Goal: Find specific page/section: Find specific page/section

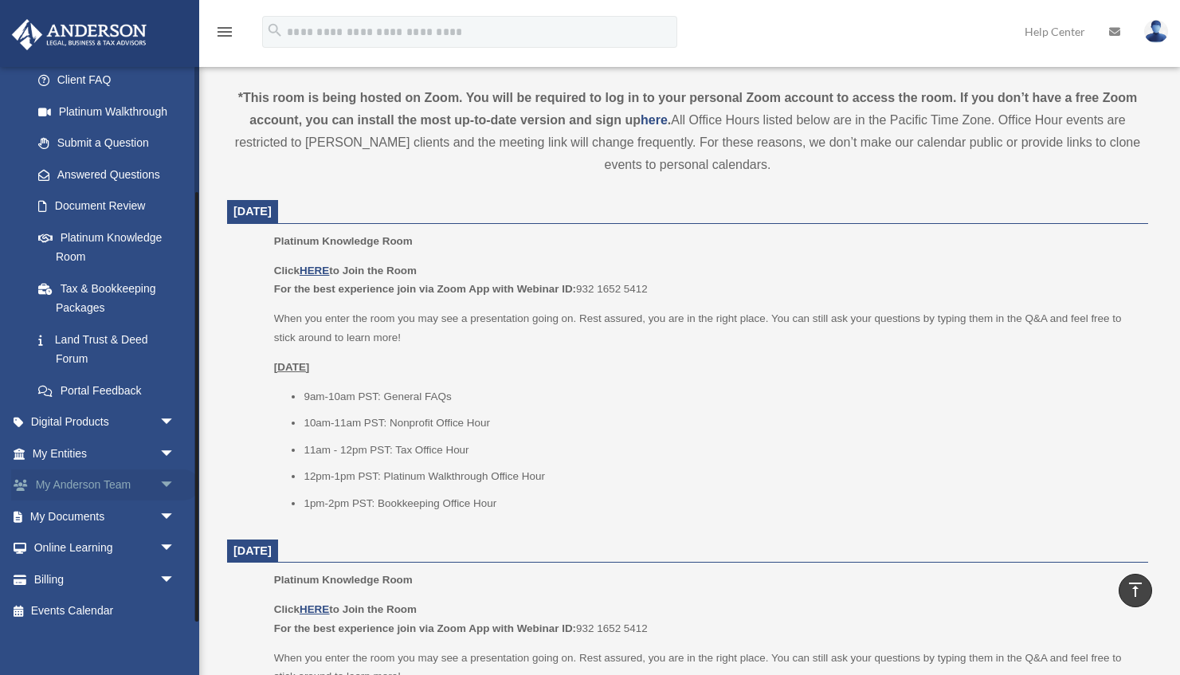
scroll to position [163, 0]
click at [75, 477] on link "My Anderson Team arrow_drop_down" at bounding box center [105, 486] width 188 height 32
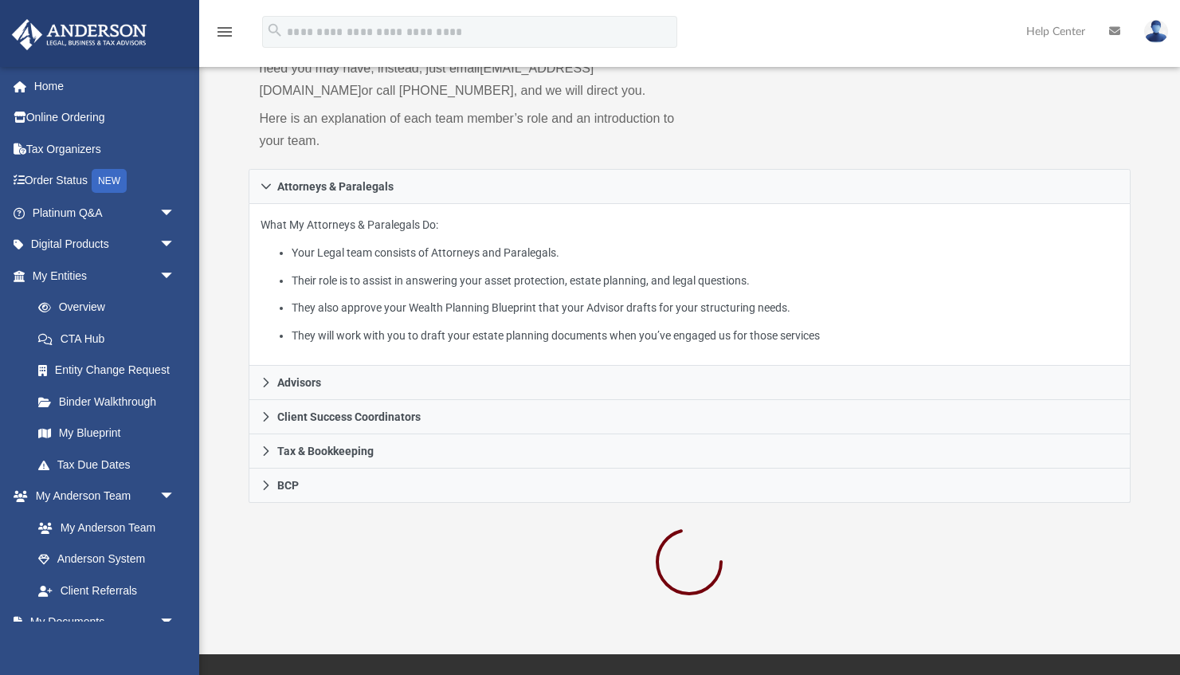
scroll to position [214, 0]
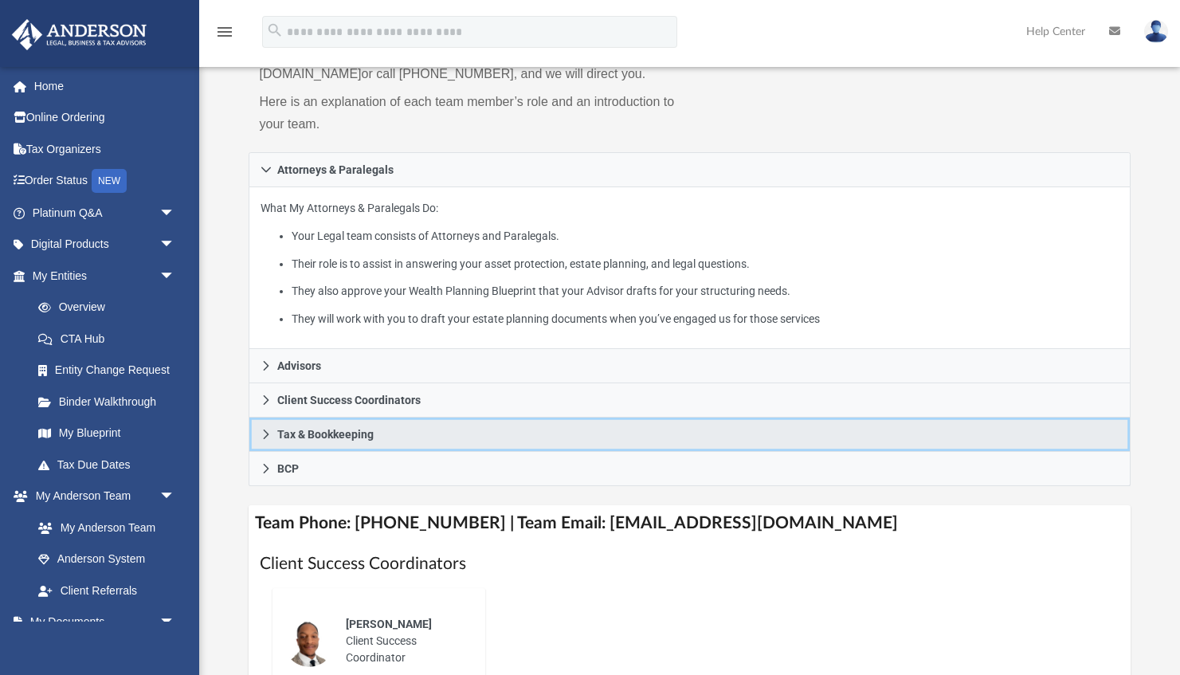
click at [272, 430] on link "Tax & Bookkeeping" at bounding box center [690, 435] width 883 height 34
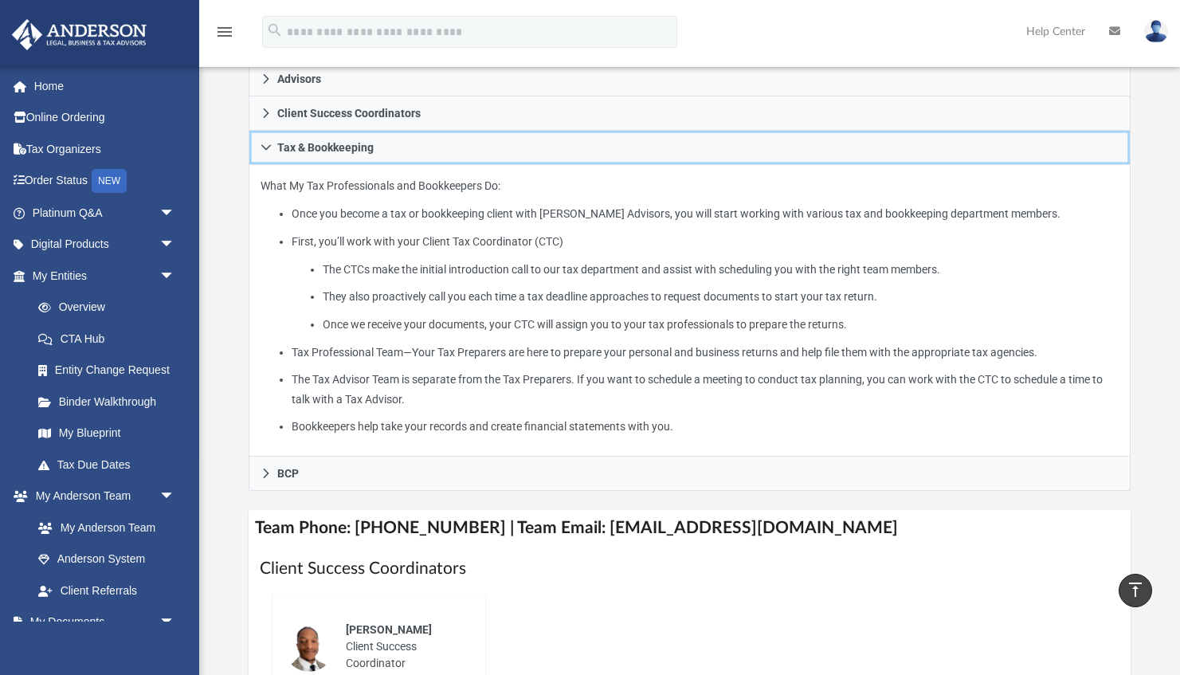
scroll to position [339, 0]
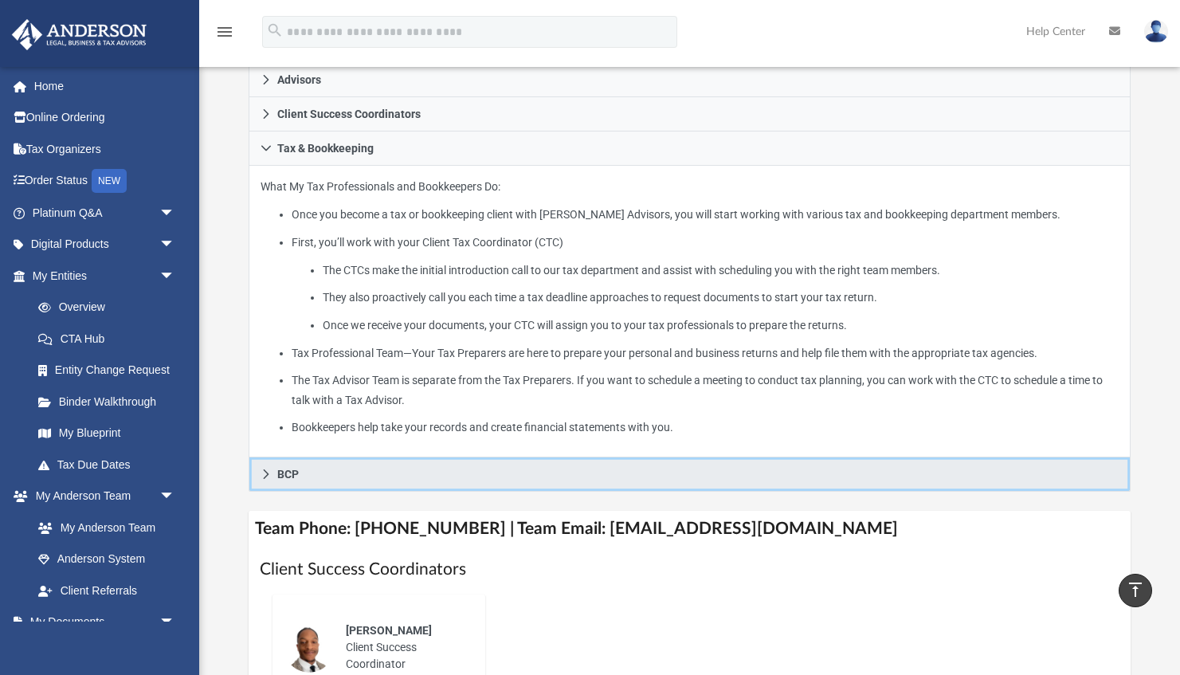
click at [265, 474] on icon at bounding box center [266, 474] width 11 height 11
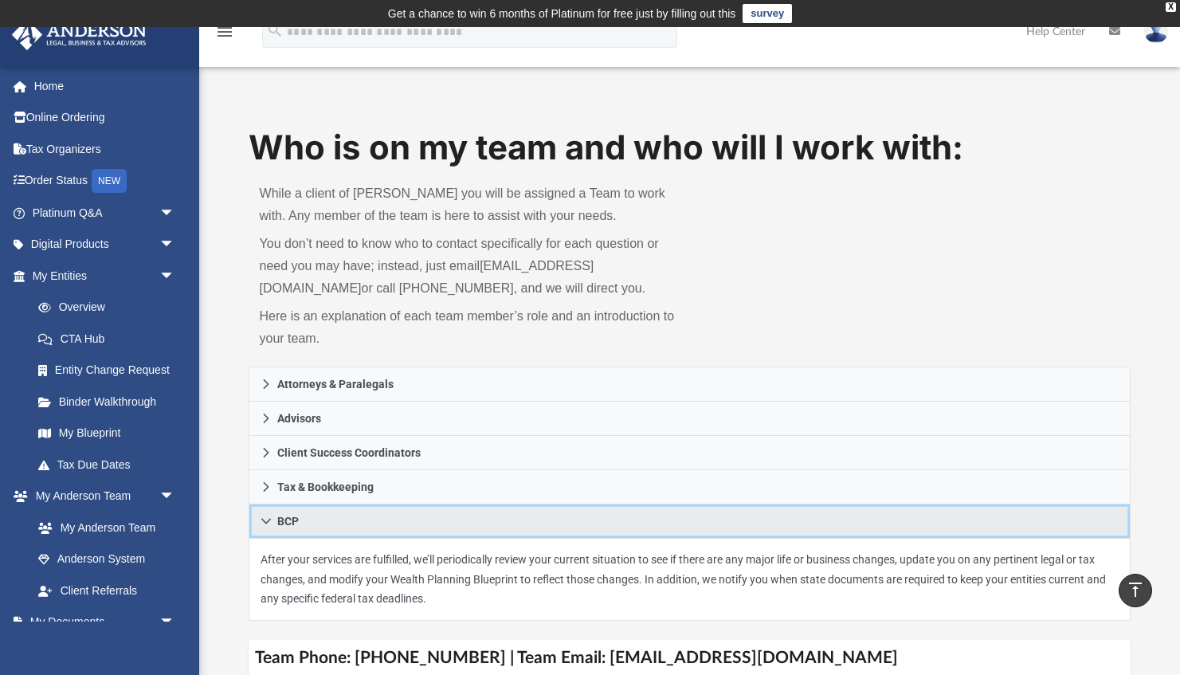
scroll to position [0, 0]
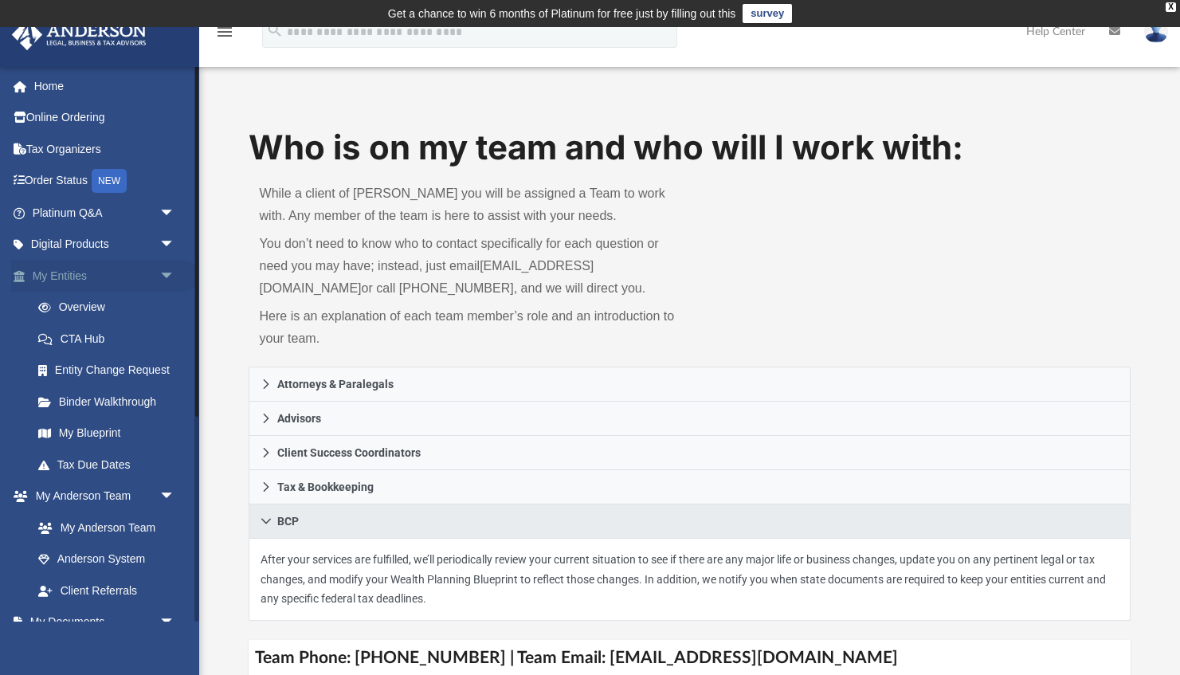
click at [55, 268] on link "My Entities arrow_drop_down" at bounding box center [105, 276] width 188 height 32
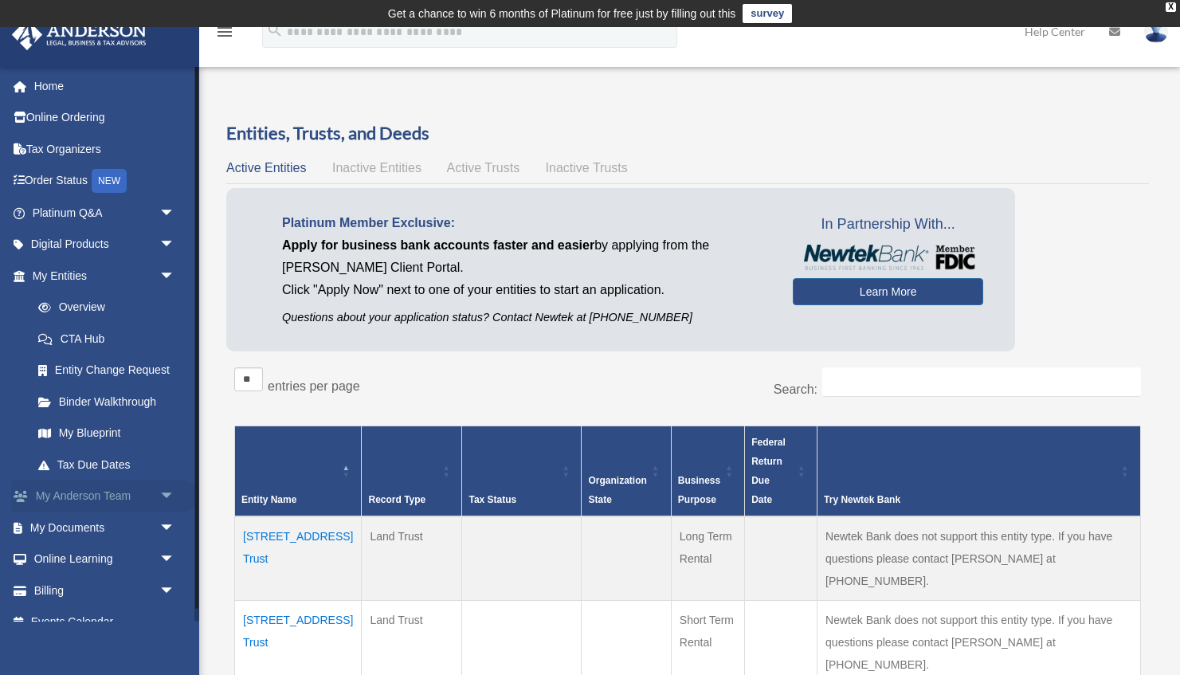
click at [93, 489] on link "My Anderson Team arrow_drop_down" at bounding box center [105, 497] width 188 height 32
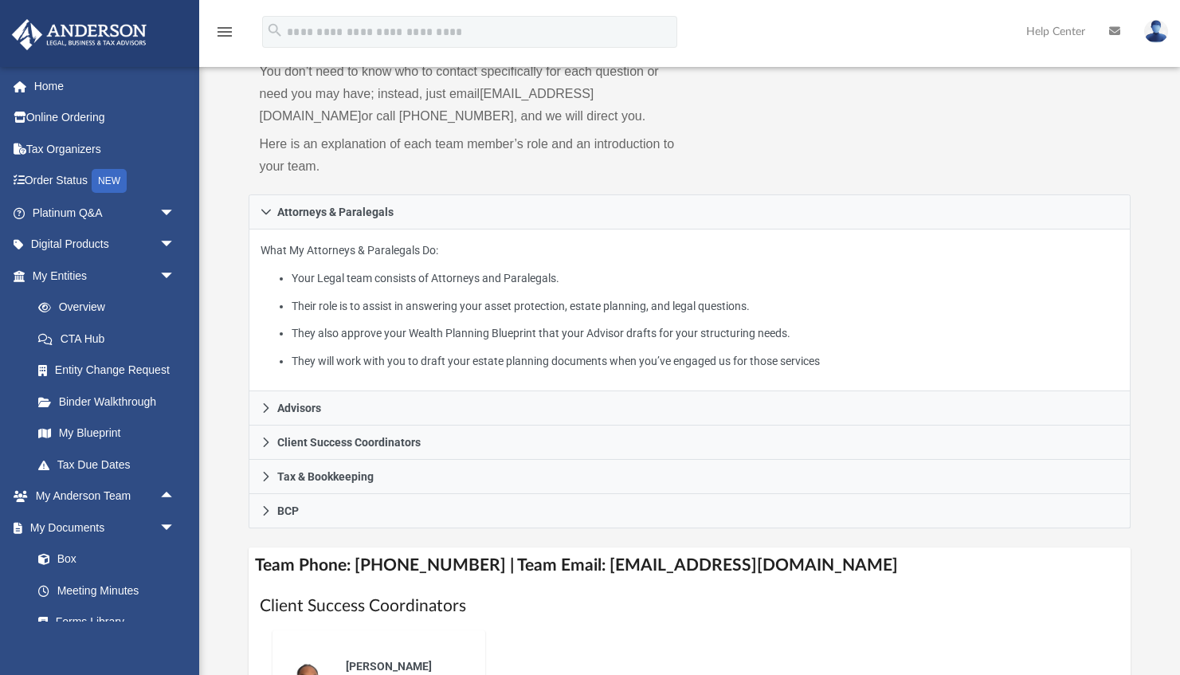
scroll to position [179, 0]
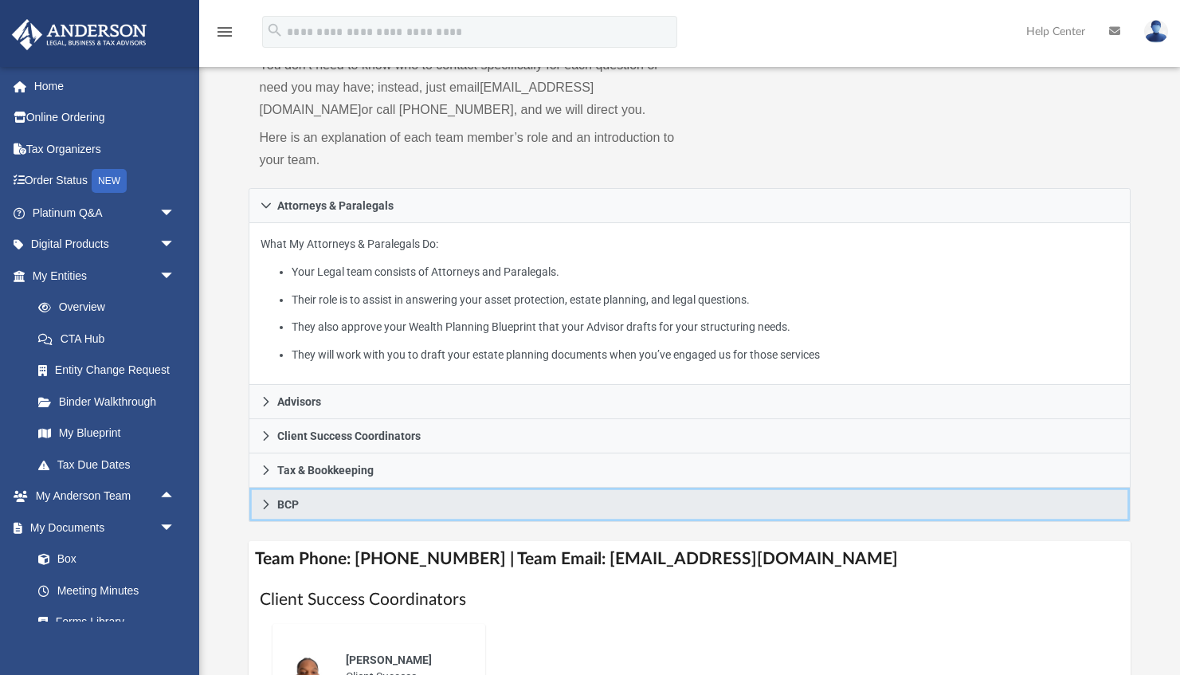
click at [268, 500] on icon at bounding box center [266, 504] width 11 height 11
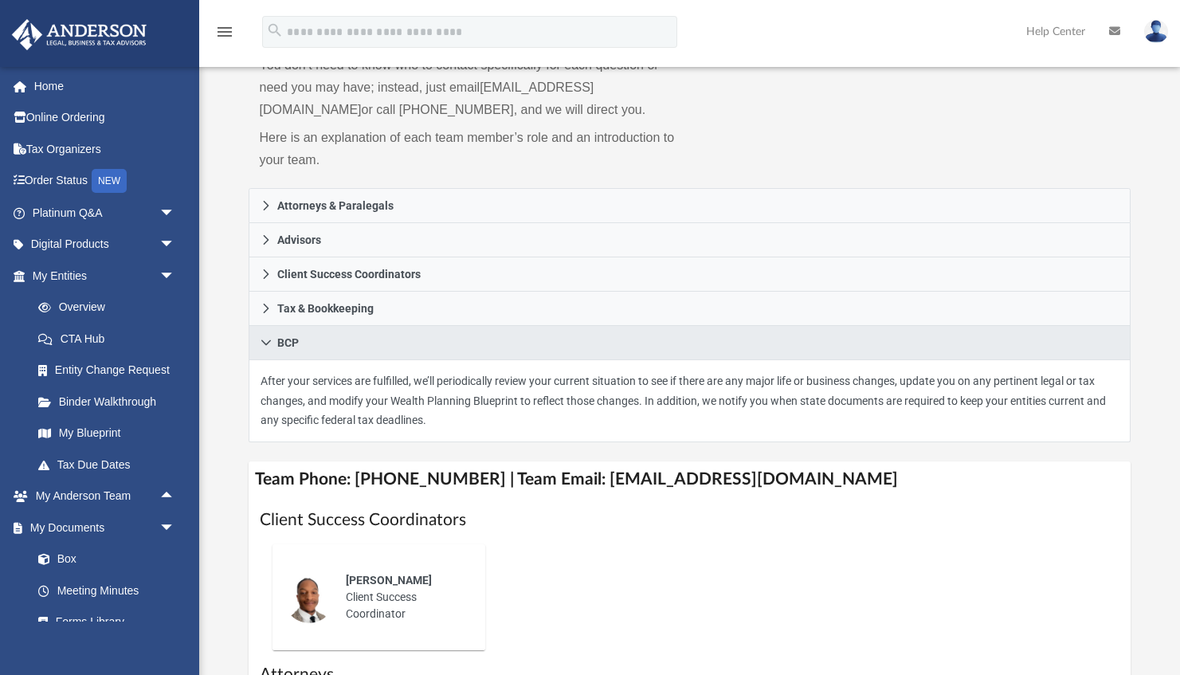
click at [369, 599] on div "[PERSON_NAME] Client Success Coordinator" at bounding box center [404, 597] width 139 height 73
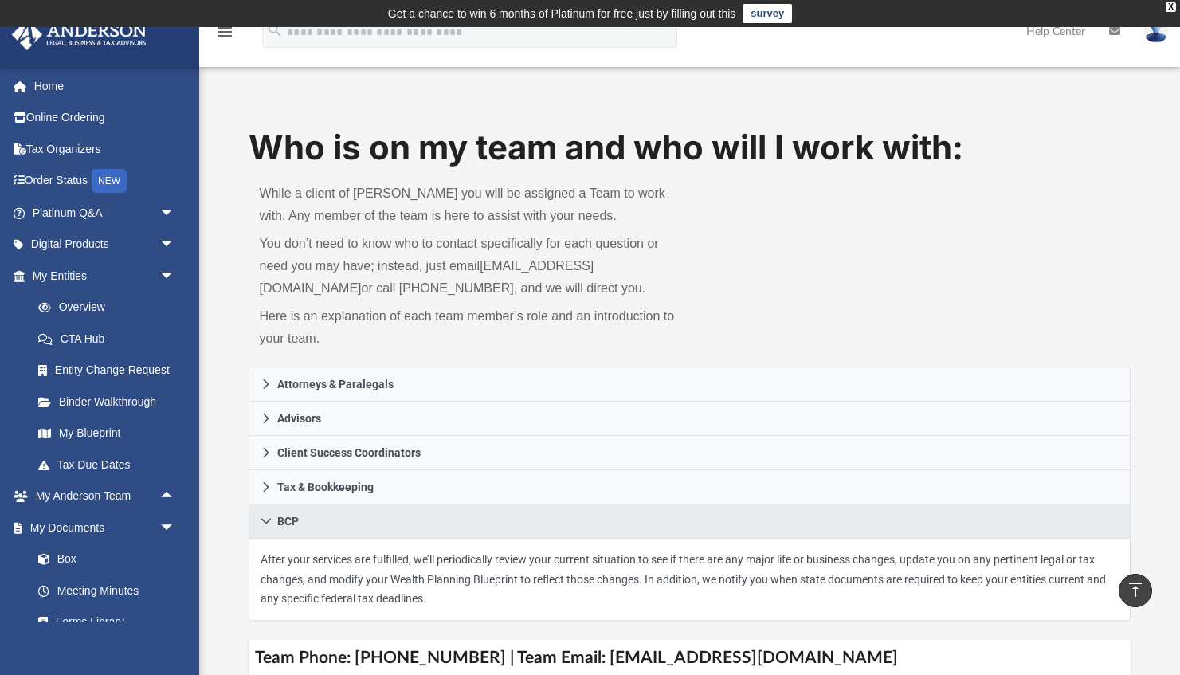
scroll to position [0, 0]
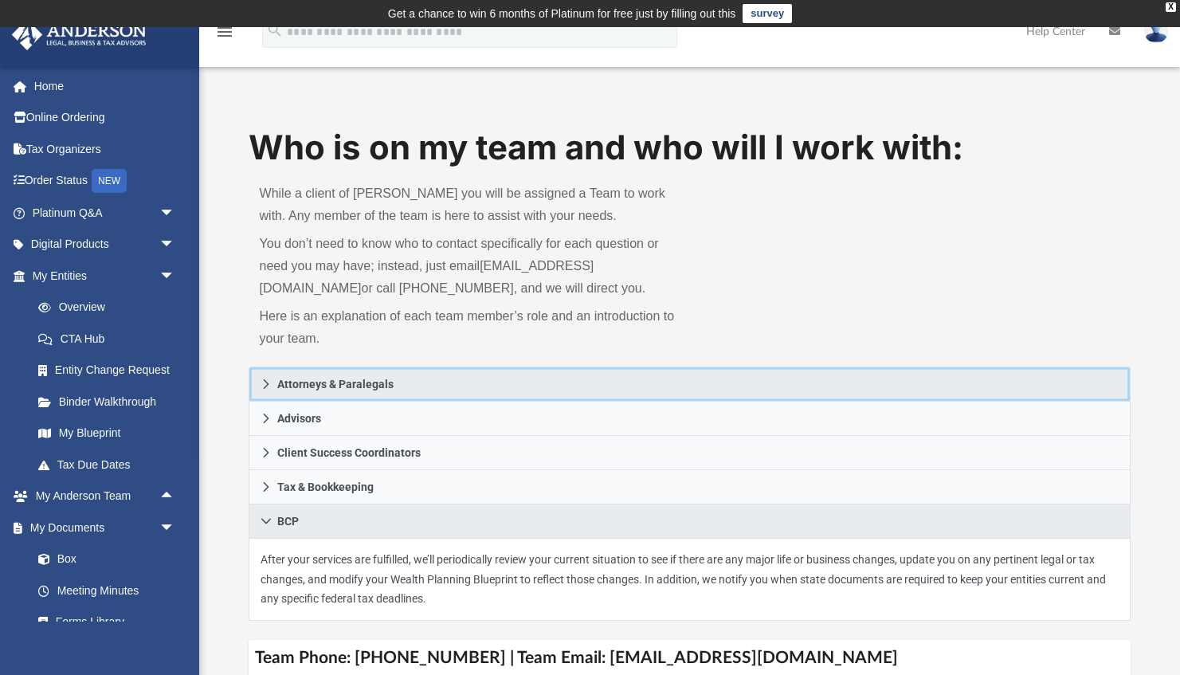
click at [272, 380] on link "Attorneys & Paralegals" at bounding box center [690, 384] width 883 height 35
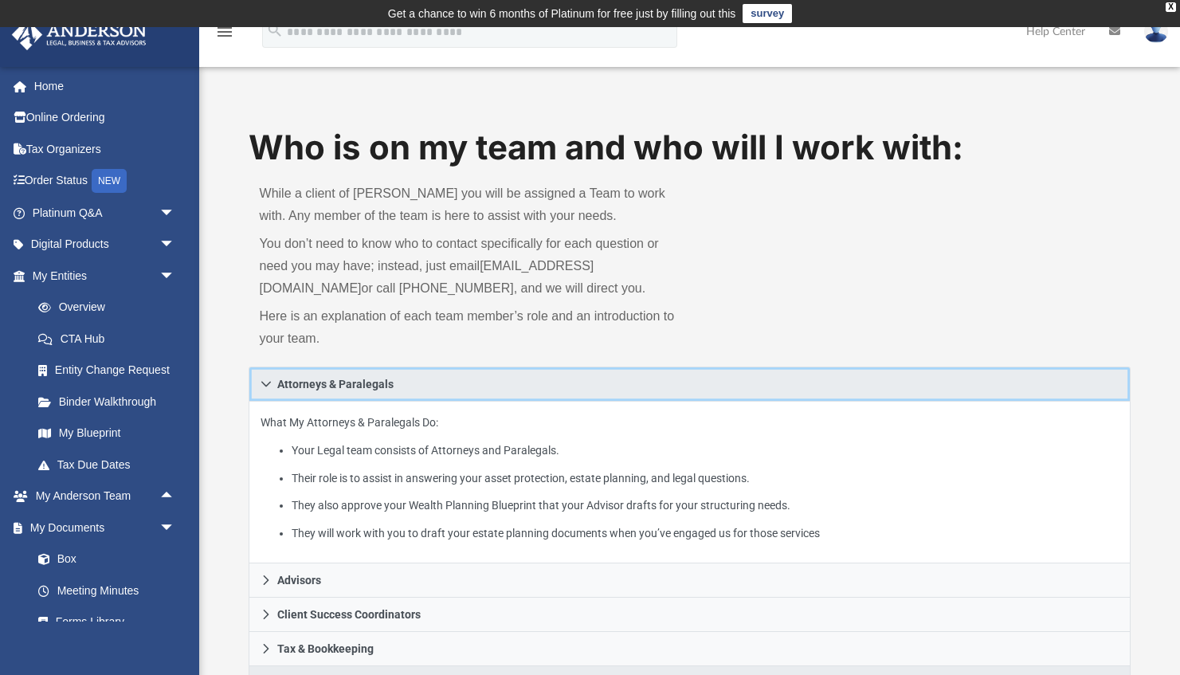
click at [272, 380] on link "Attorneys & Paralegals" at bounding box center [690, 384] width 883 height 35
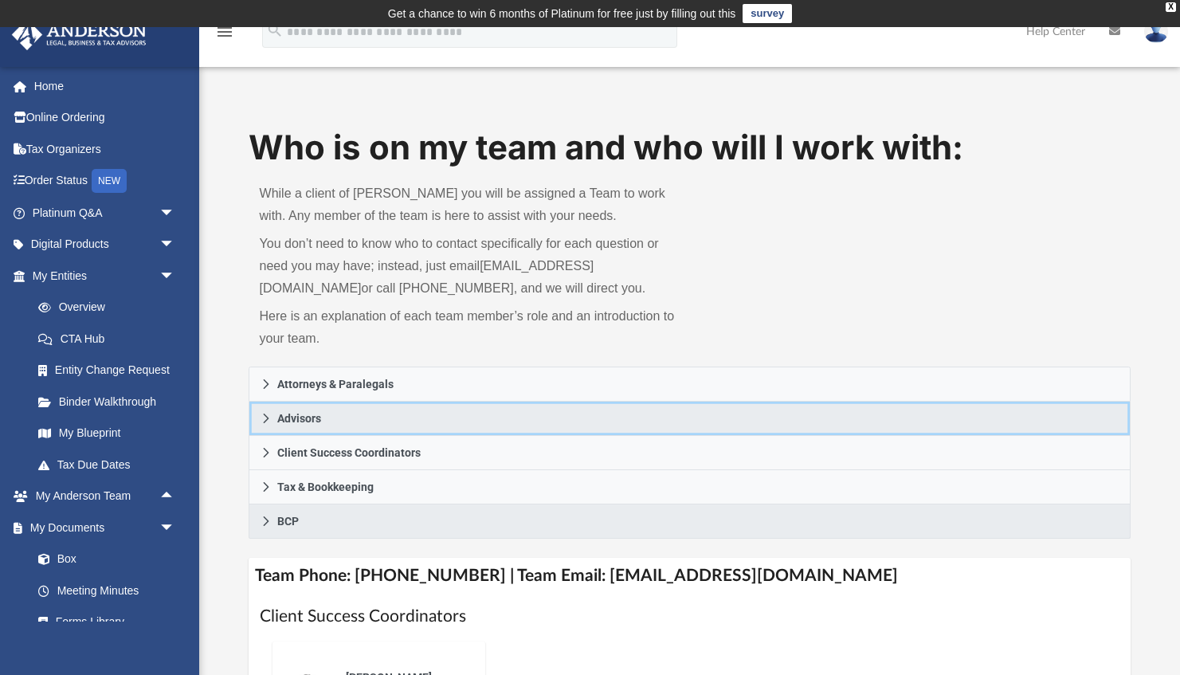
click at [274, 414] on link "Advisors" at bounding box center [690, 419] width 883 height 34
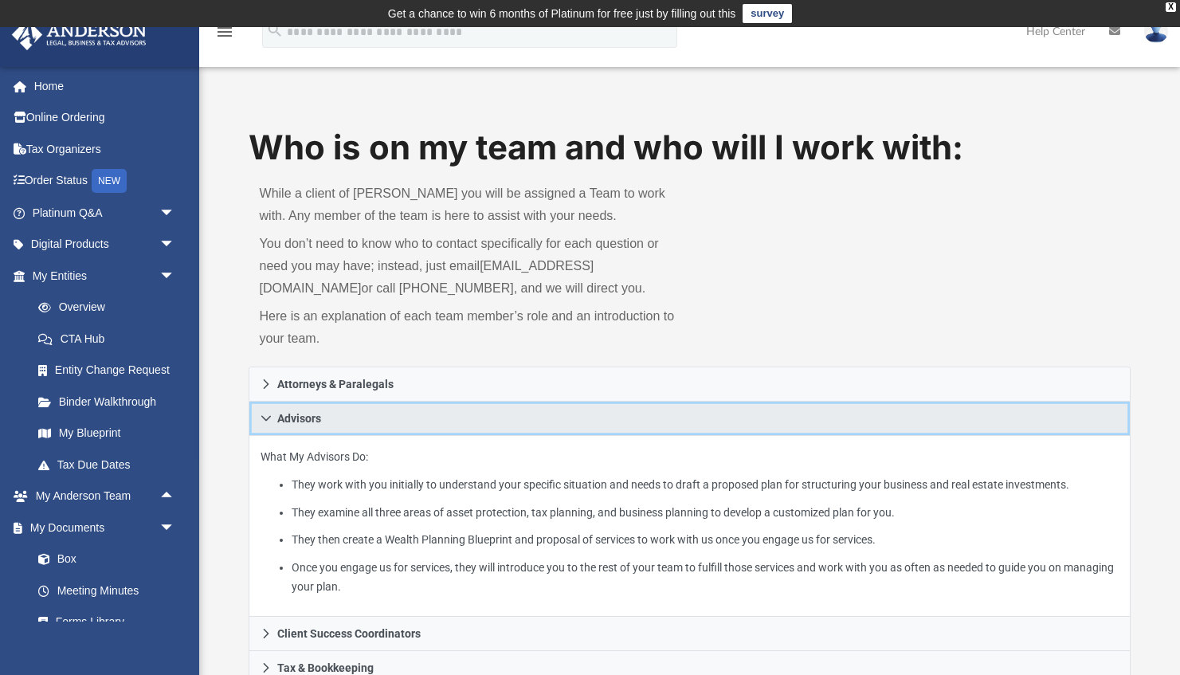
click at [274, 414] on link "Advisors" at bounding box center [690, 419] width 883 height 34
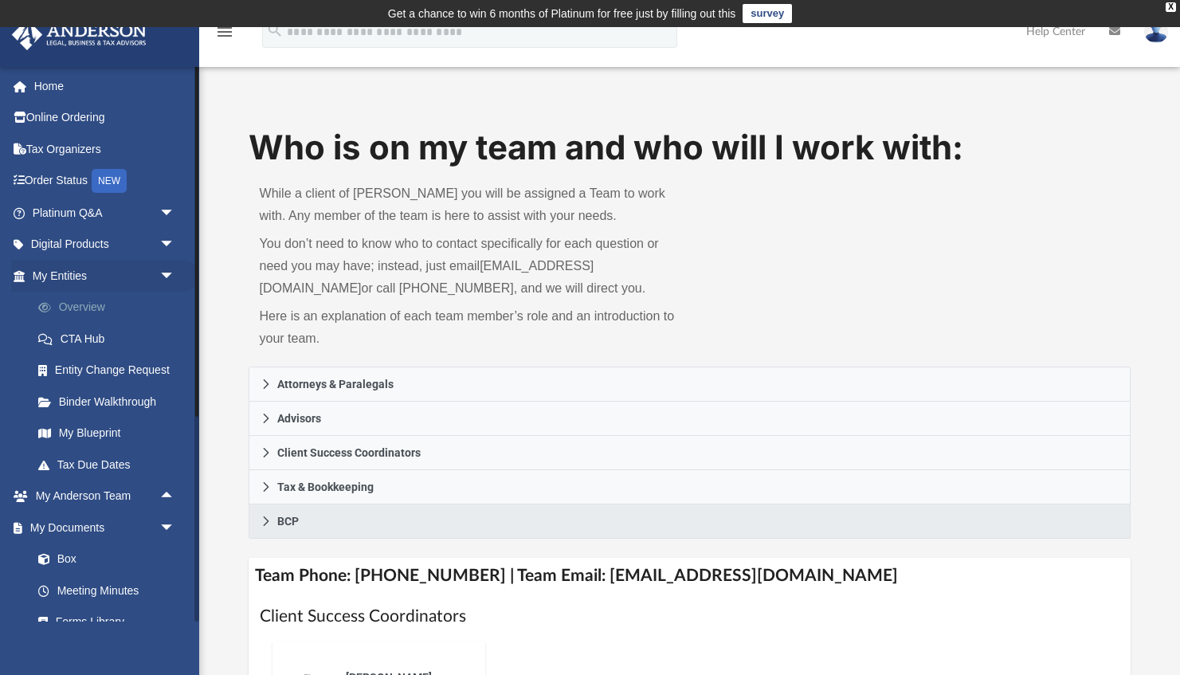
click at [80, 305] on link "Overview" at bounding box center [110, 308] width 177 height 32
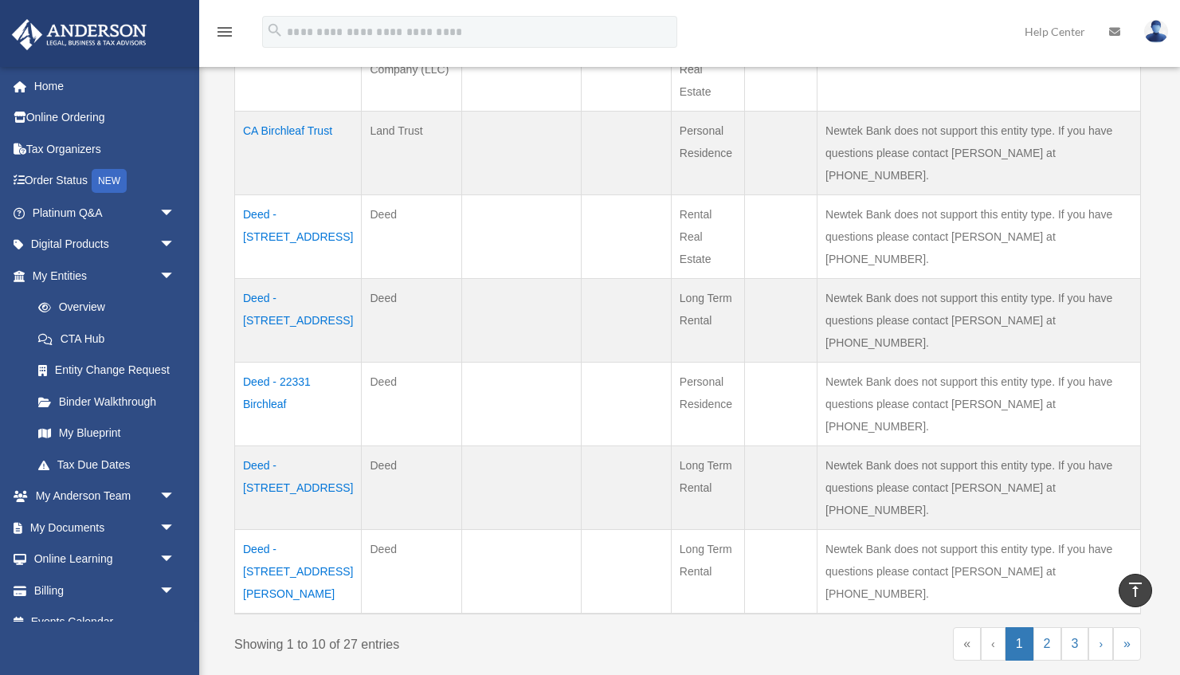
scroll to position [775, 0]
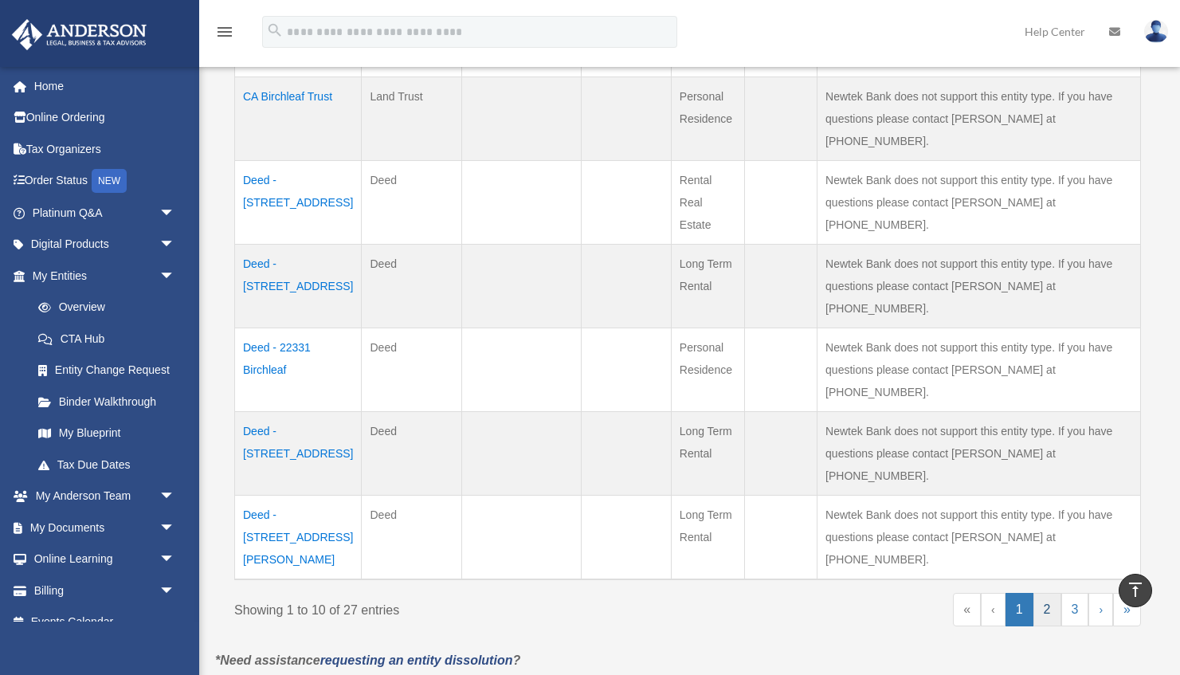
click at [1046, 593] on link "2" at bounding box center [1048, 609] width 28 height 33
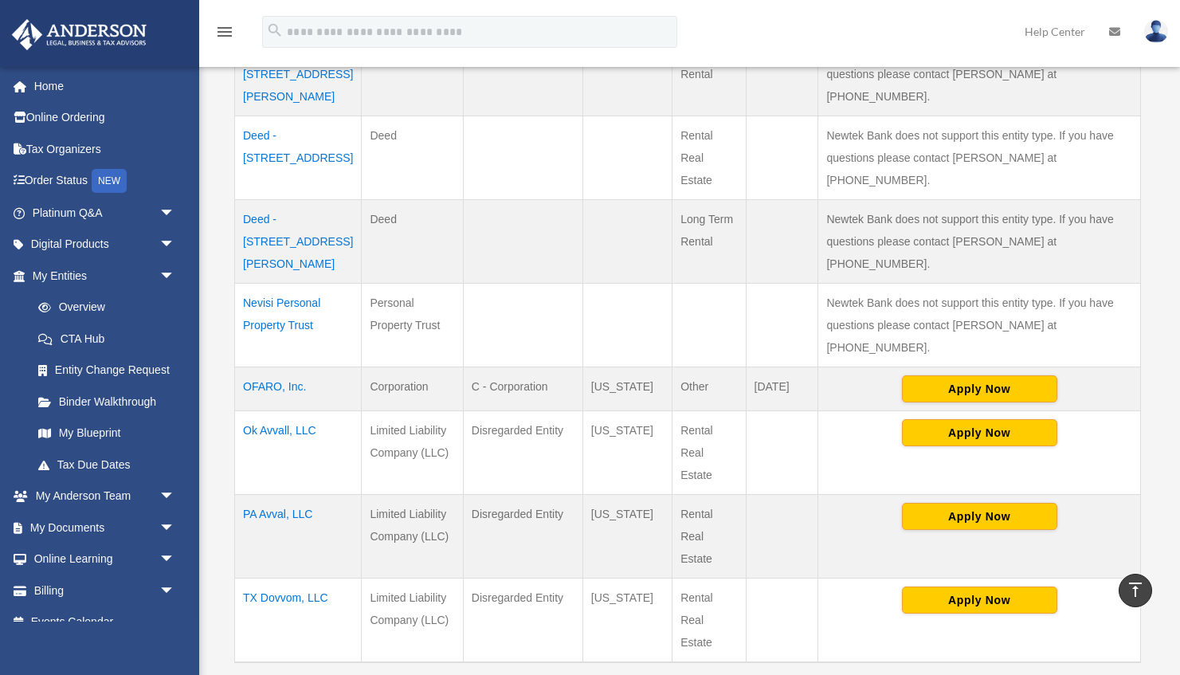
scroll to position [647, 0]
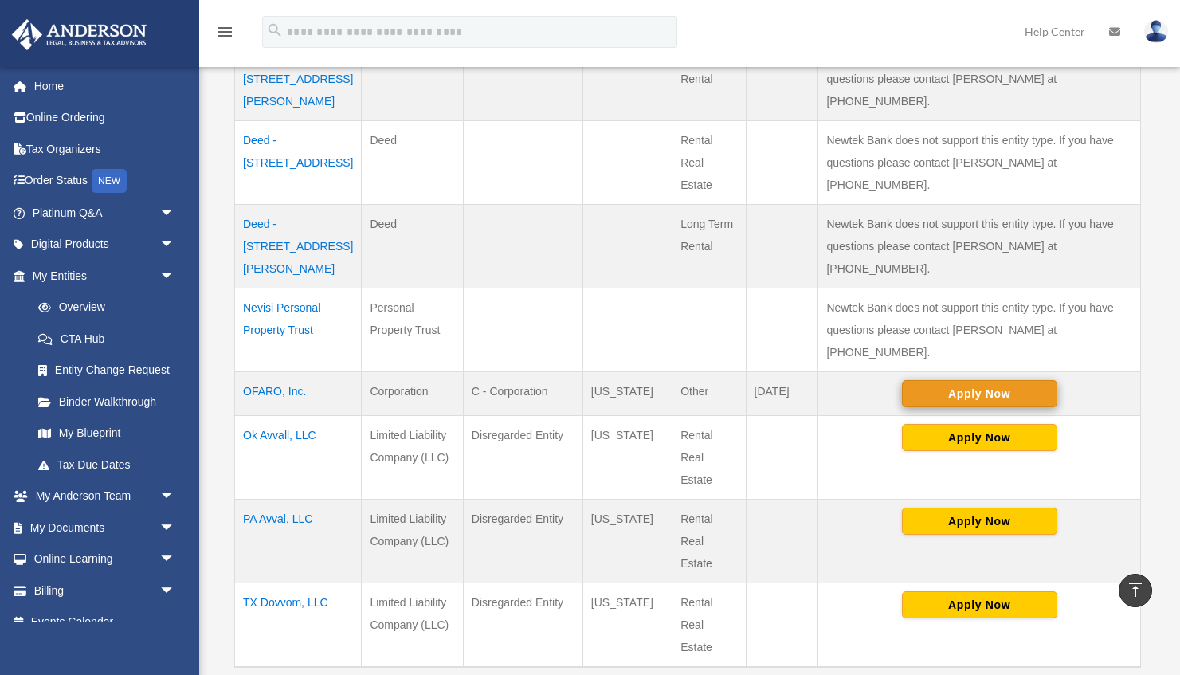
click at [989, 380] on button "Apply Now" at bounding box center [979, 393] width 155 height 27
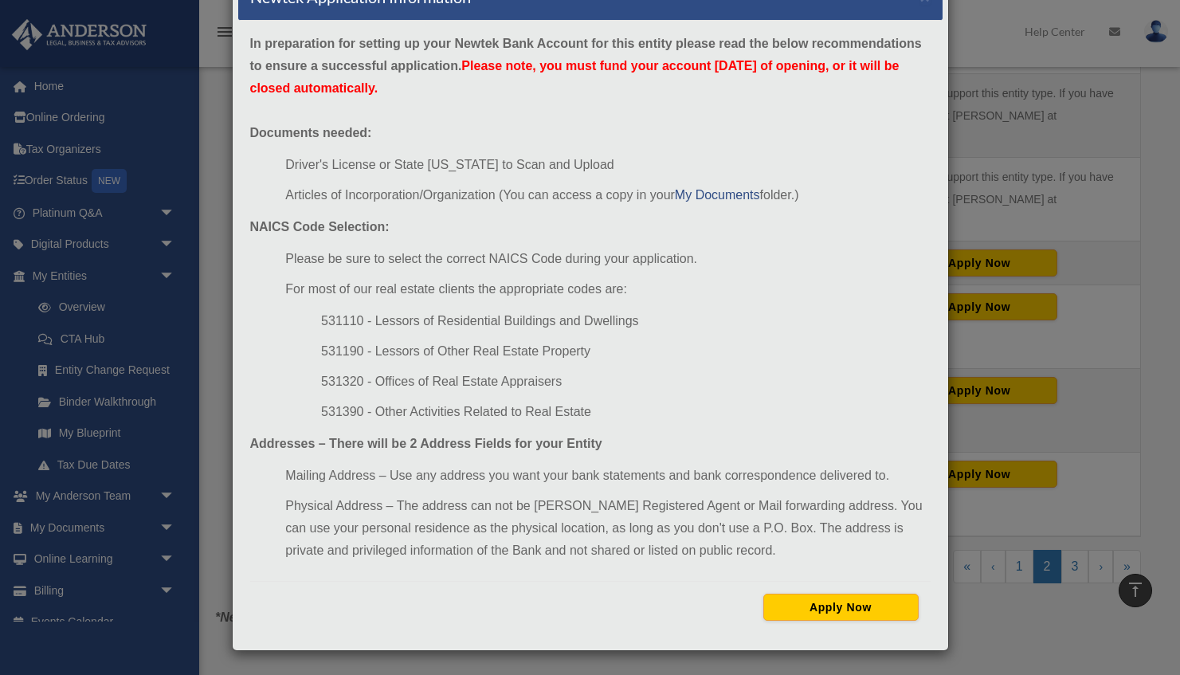
scroll to position [0, 0]
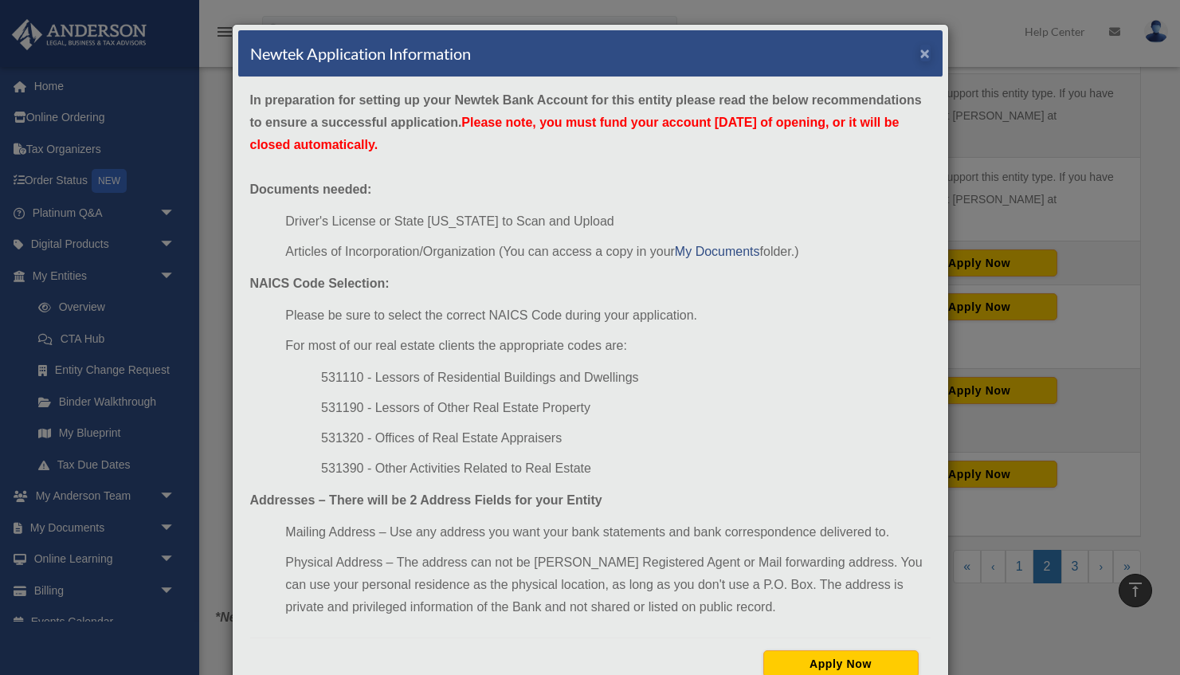
click at [926, 55] on button "×" at bounding box center [925, 53] width 10 height 17
